Goal: Check status: Check status

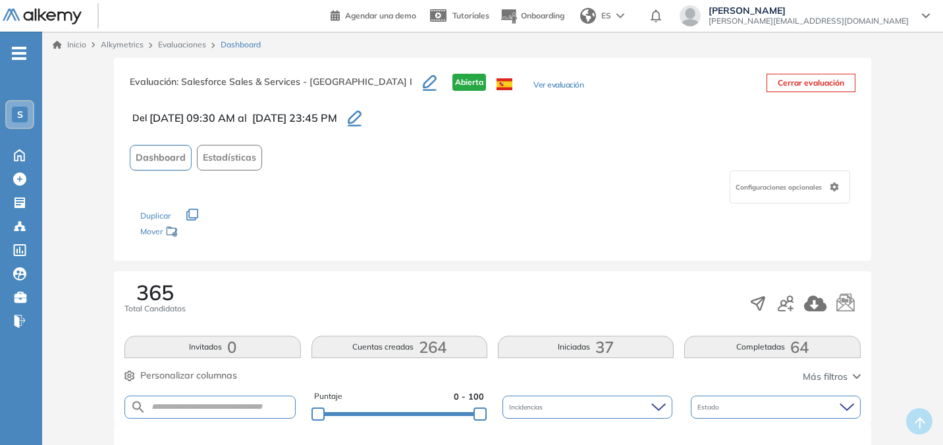
click at [188, 42] on link "Evaluaciones" at bounding box center [182, 45] width 48 height 10
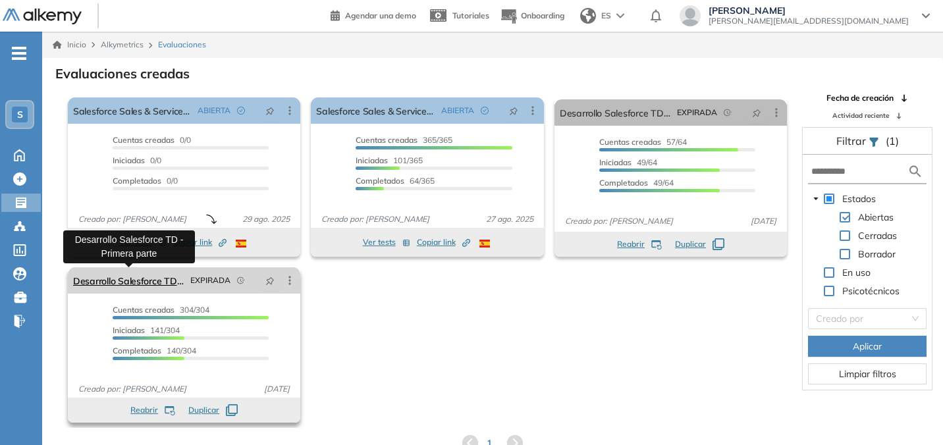
click at [159, 284] on link "Desarrollo Salesforce TD - Primera parte" at bounding box center [129, 280] width 112 height 26
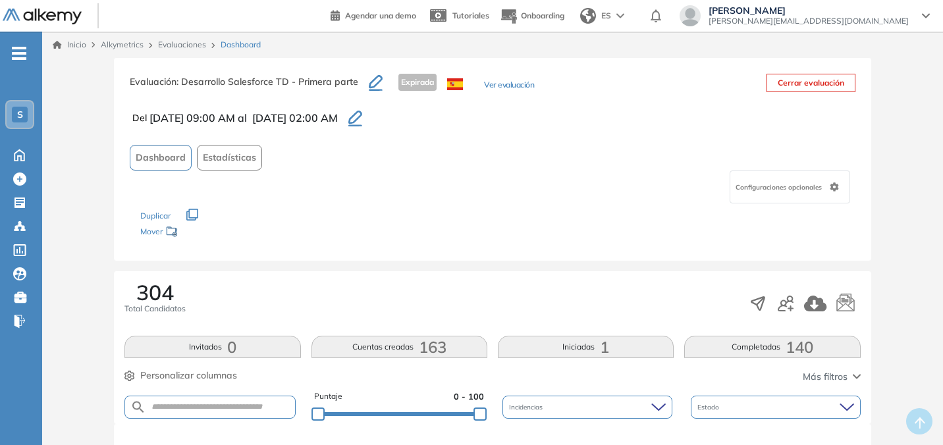
click at [24, 54] on icon "-" at bounding box center [19, 53] width 14 height 3
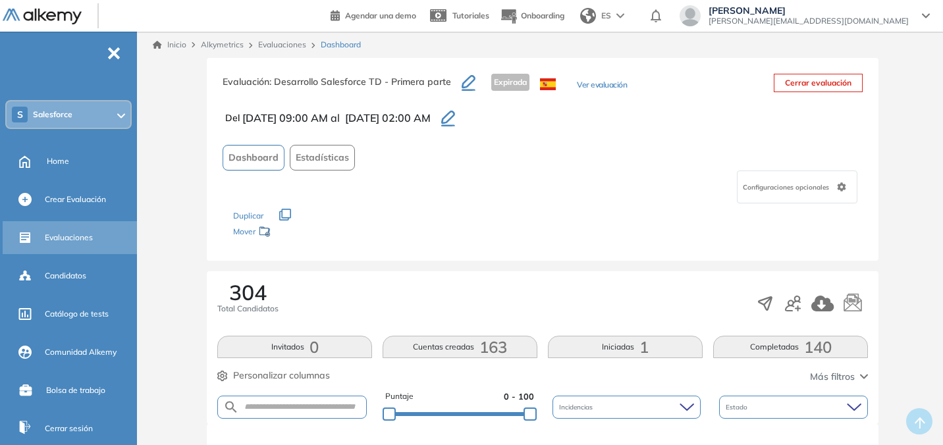
click at [80, 238] on span "Evaluaciones" at bounding box center [69, 238] width 48 height 12
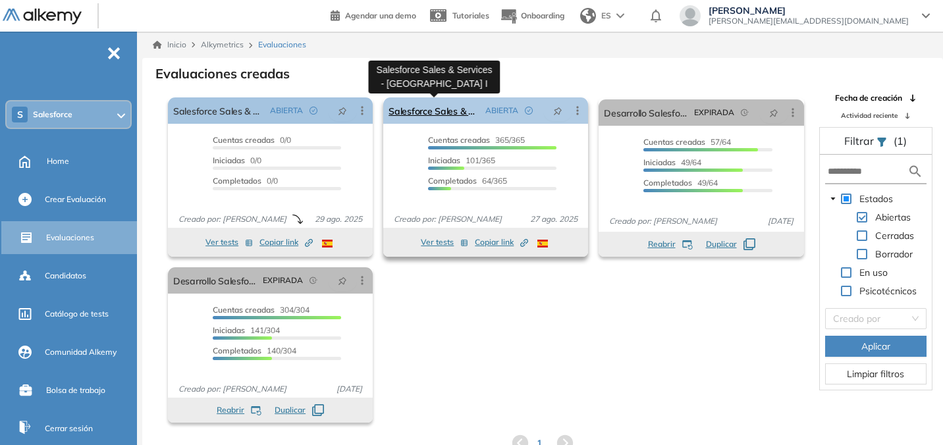
click at [445, 114] on link "Salesforce Sales & Services - Etapa I" at bounding box center [435, 110] width 92 height 26
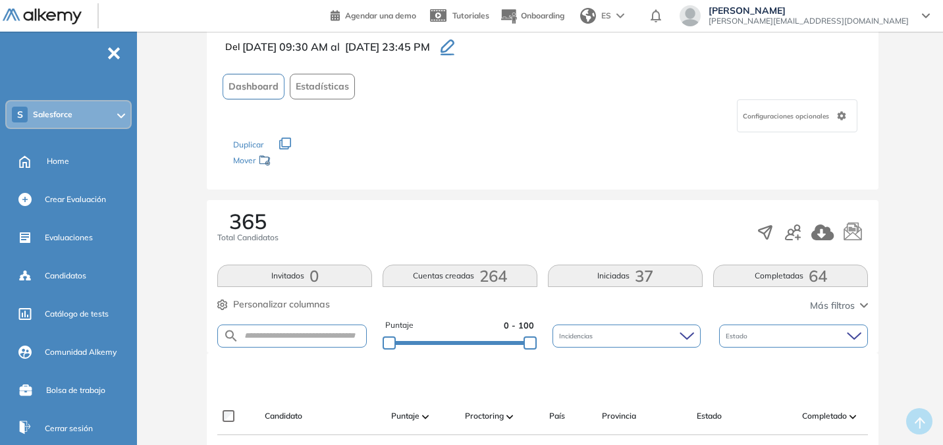
scroll to position [74, 0]
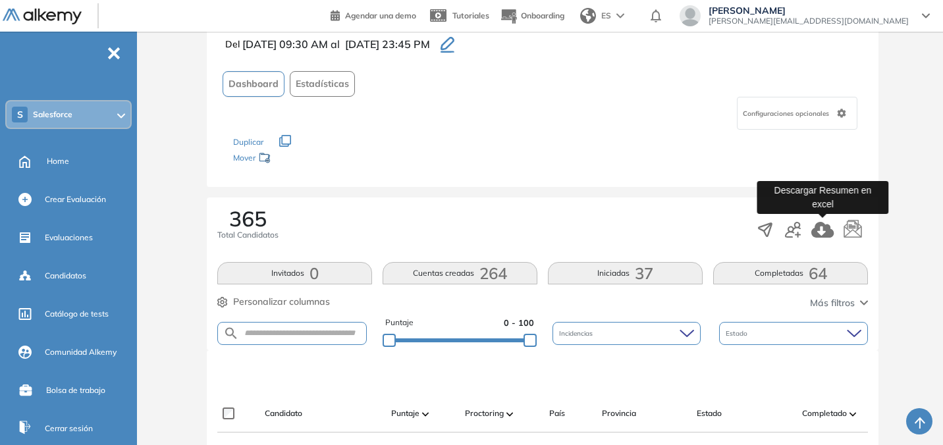
click at [816, 232] on icon "button" at bounding box center [822, 230] width 22 height 16
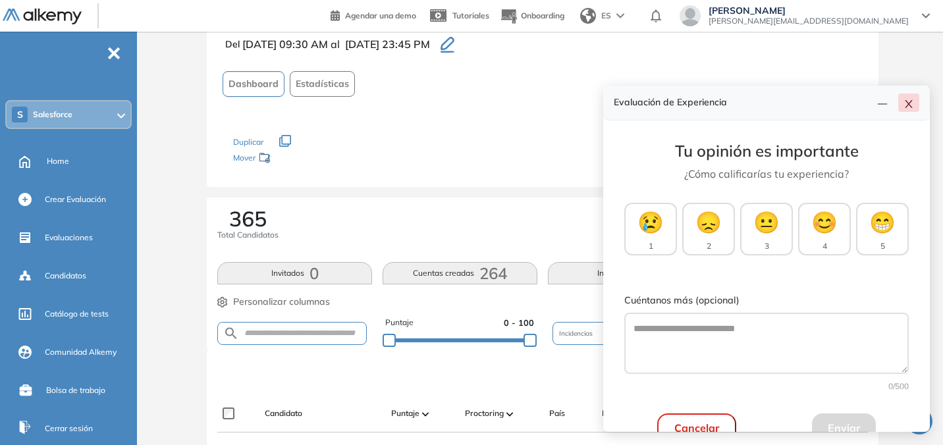
click at [909, 109] on icon "close" at bounding box center [909, 104] width 11 height 11
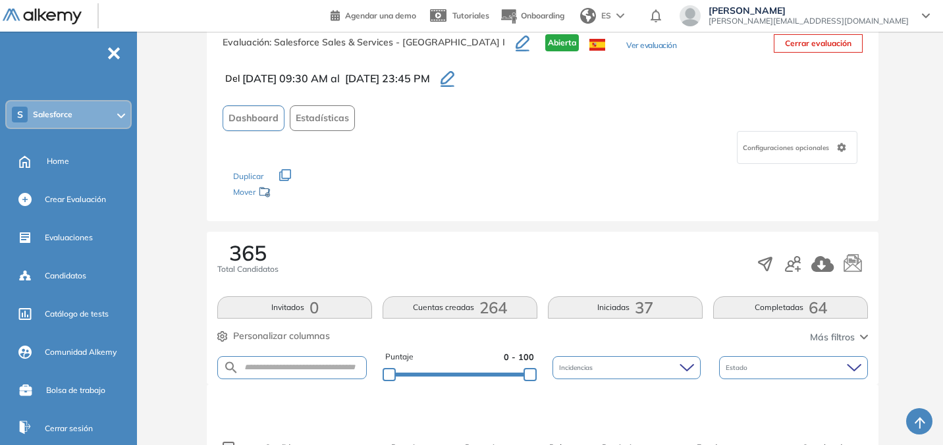
scroll to position [0, 0]
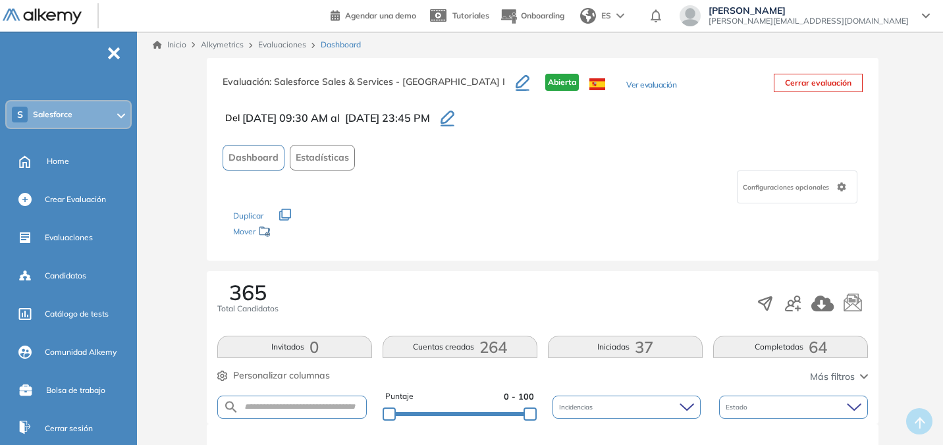
click at [367, 82] on span ": Salesforce Sales & Services - [GEOGRAPHIC_DATA] I" at bounding box center [387, 82] width 236 height 12
copy div "Evaluación : Salesforce Sales & Services - Etapa I"
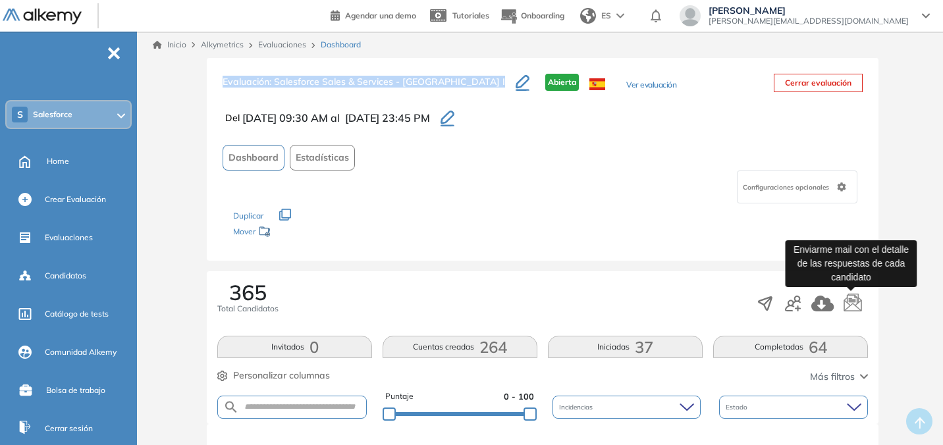
click at [849, 299] on icon "button" at bounding box center [853, 301] width 18 height 18
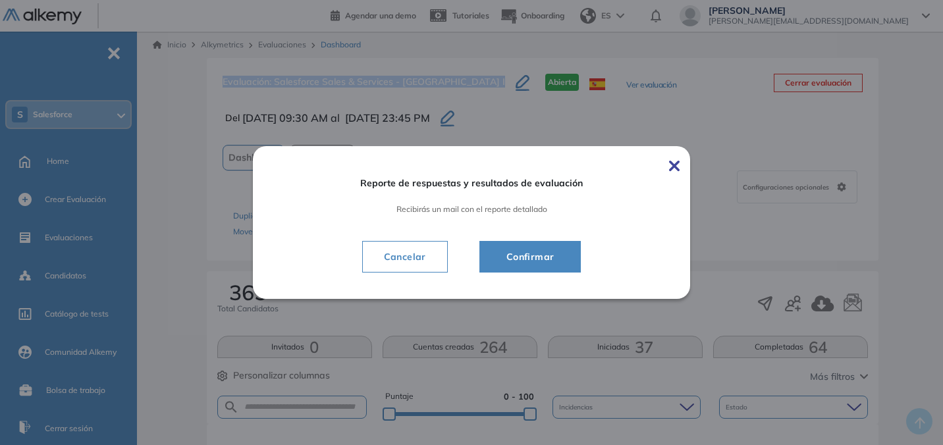
click at [565, 262] on span "Confirmar" at bounding box center [530, 257] width 69 height 16
